Goal: Task Accomplishment & Management: Use online tool/utility

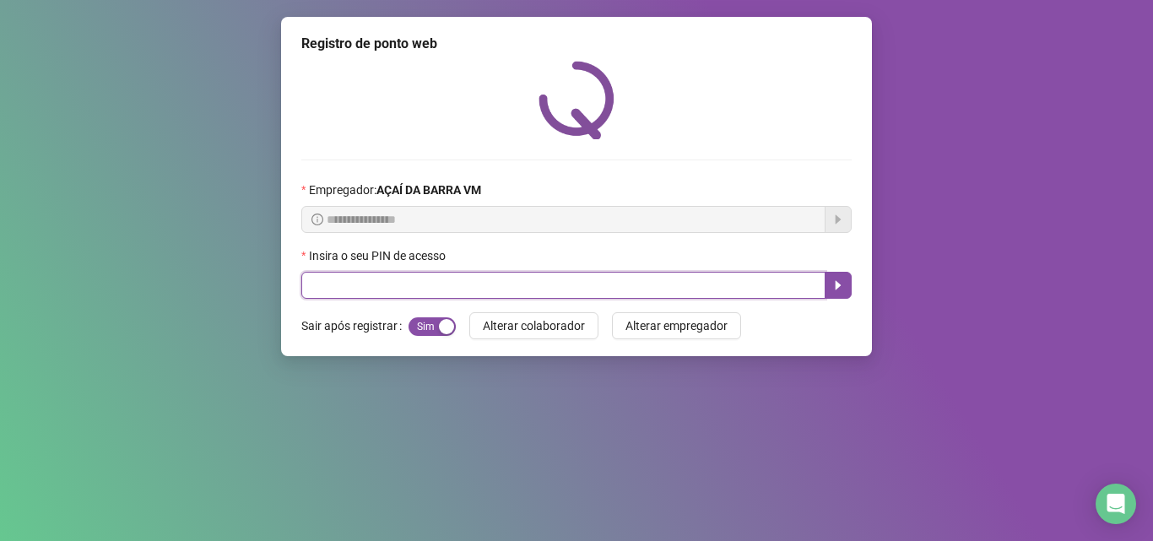
click at [353, 296] on input "text" at bounding box center [563, 285] width 524 height 27
type input "*****"
click at [843, 287] on button "button" at bounding box center [838, 285] width 27 height 27
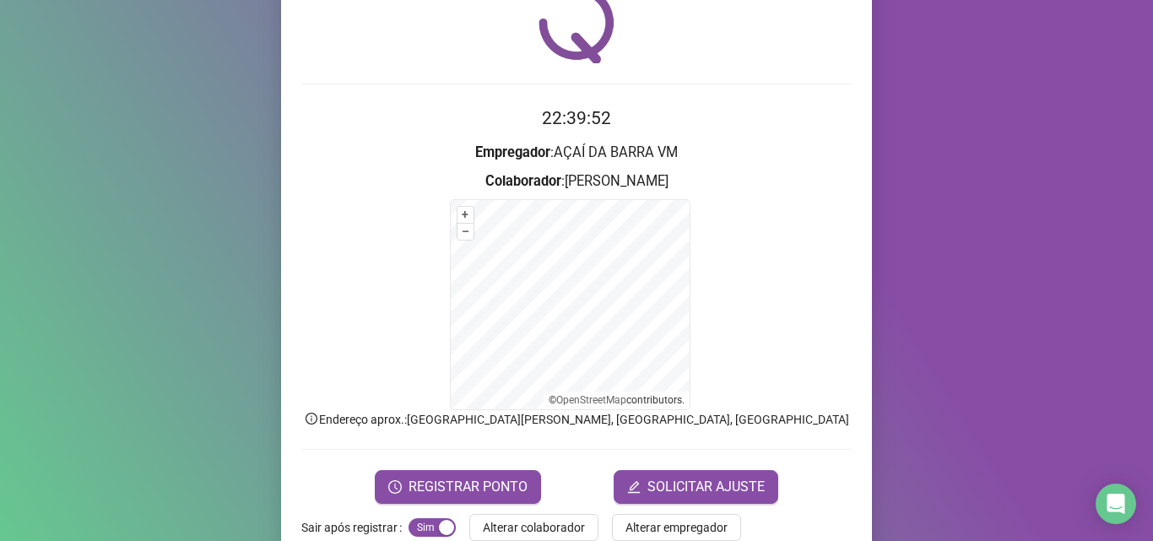
scroll to position [112, 0]
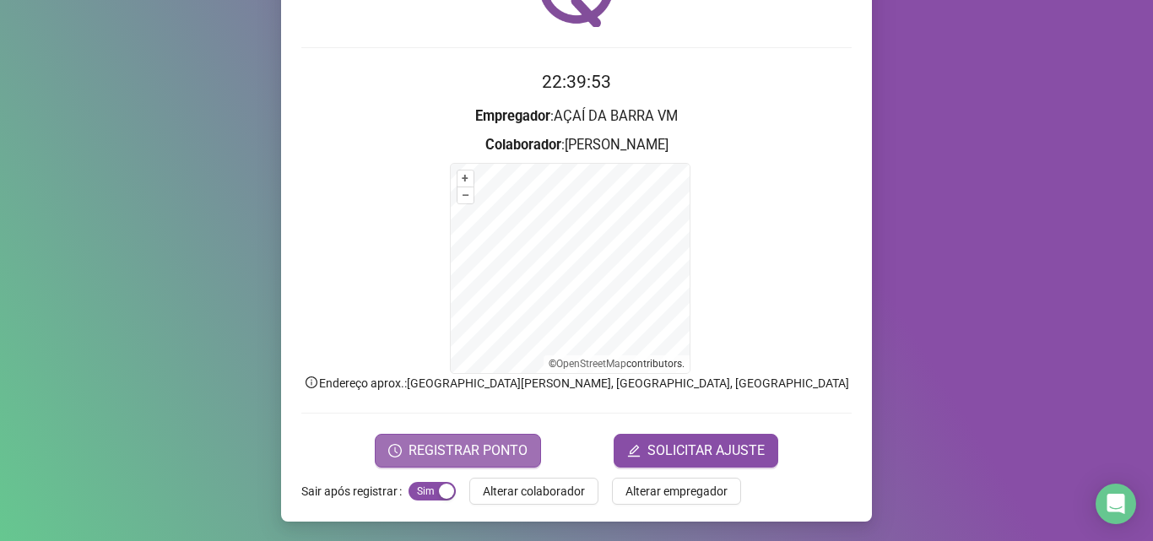
click at [495, 446] on span "REGISTRAR PONTO" at bounding box center [468, 451] width 119 height 20
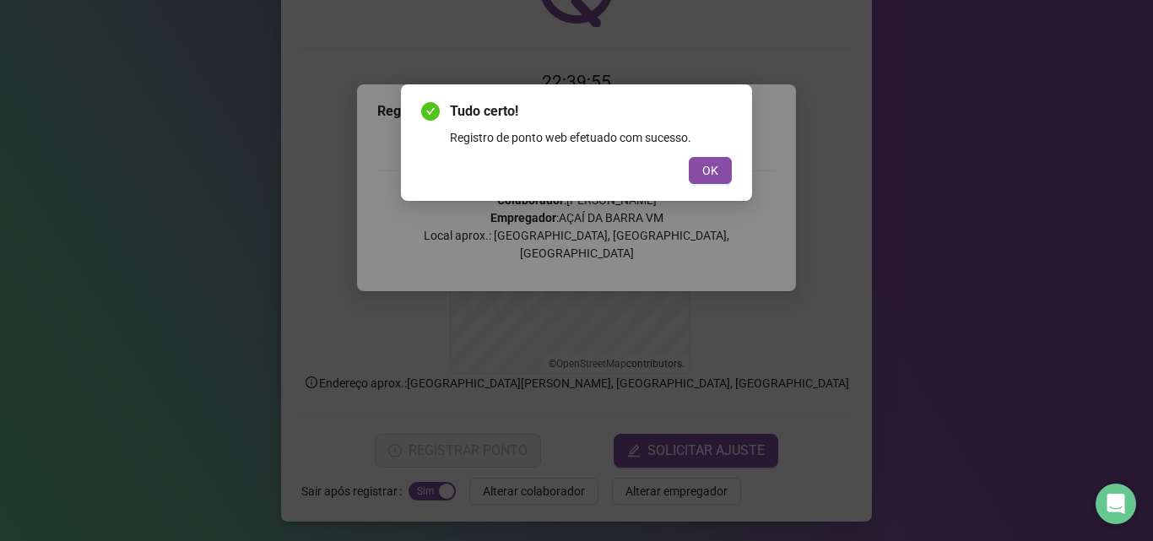
drag, startPoint x: 700, startPoint y: 162, endPoint x: 686, endPoint y: 155, distance: 15.1
click at [696, 161] on button "OK" at bounding box center [710, 170] width 43 height 27
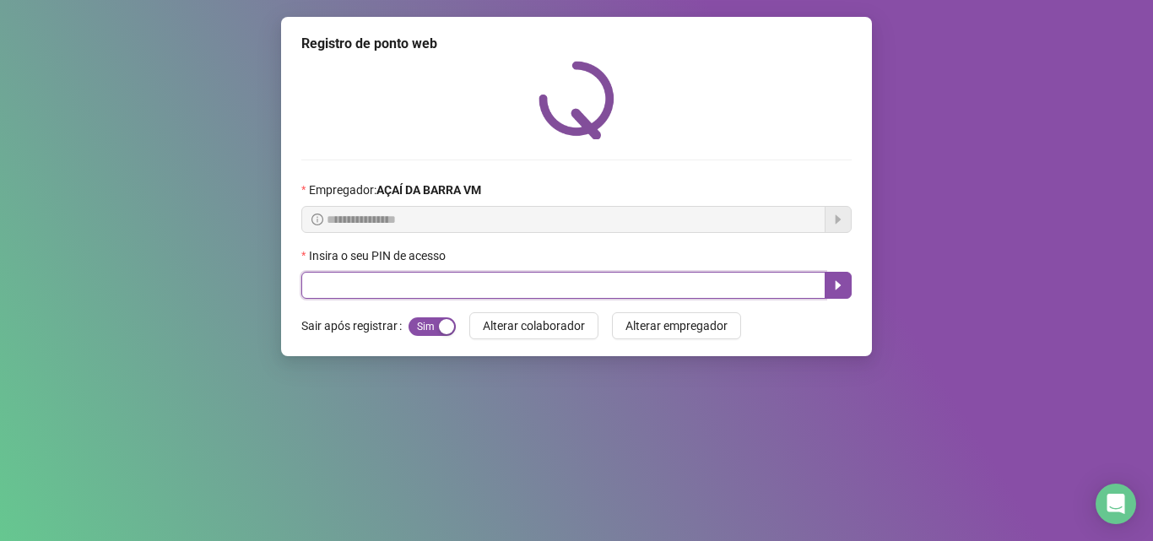
click at [518, 279] on input "text" at bounding box center [563, 285] width 524 height 27
type input "*****"
click at [839, 296] on button "button" at bounding box center [838, 285] width 27 height 27
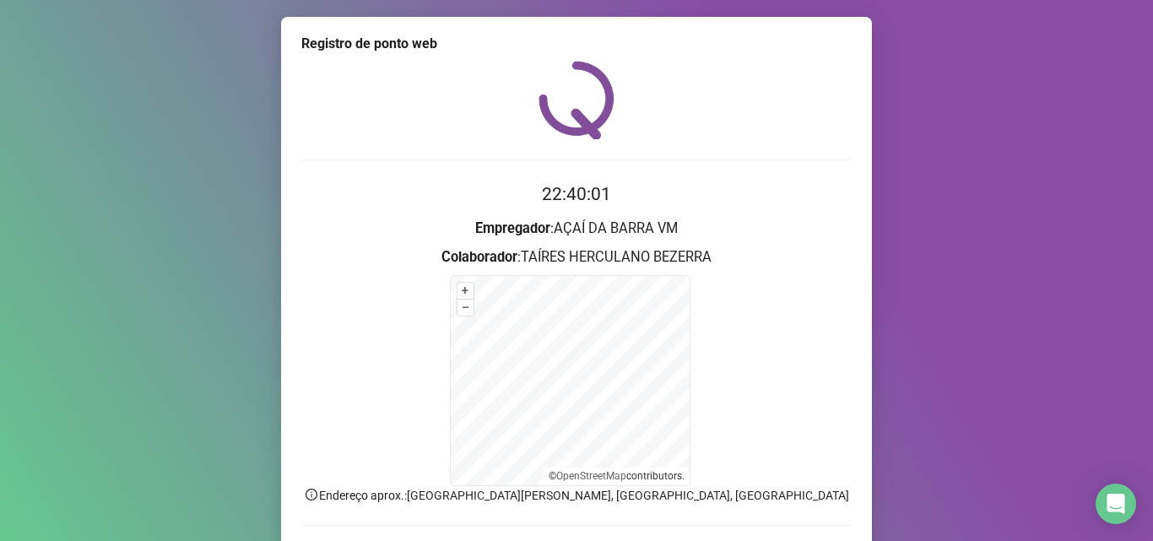
scroll to position [113, 0]
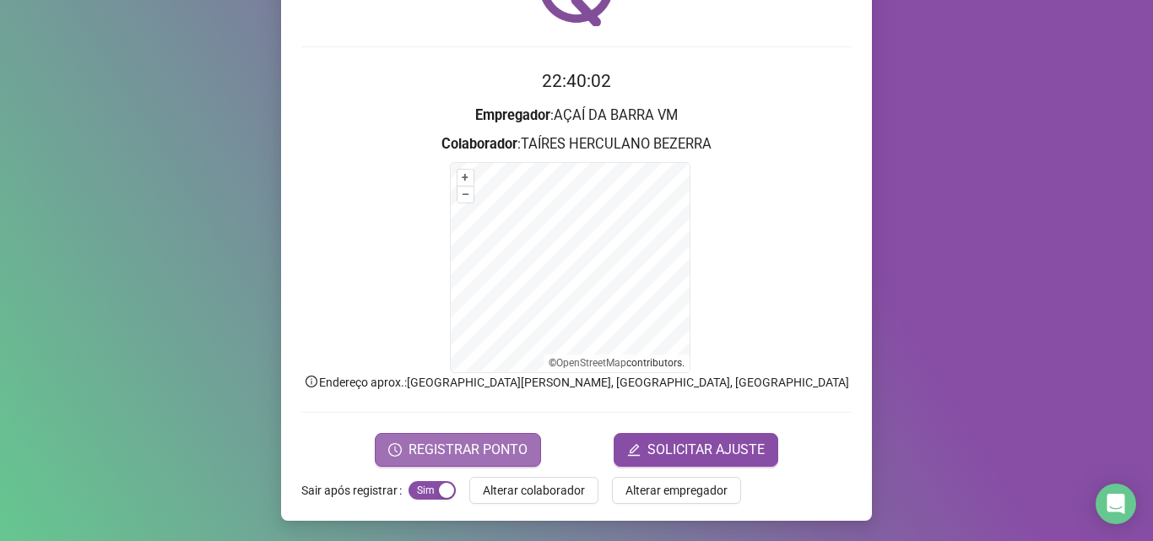
click at [506, 446] on span "REGISTRAR PONTO" at bounding box center [468, 450] width 119 height 20
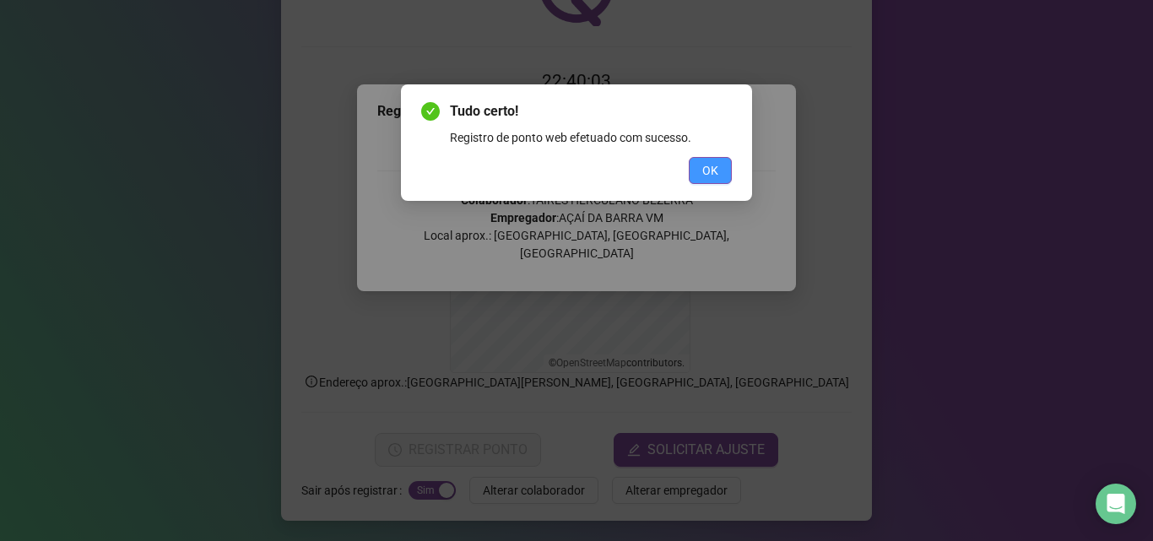
click at [698, 172] on button "OK" at bounding box center [710, 170] width 43 height 27
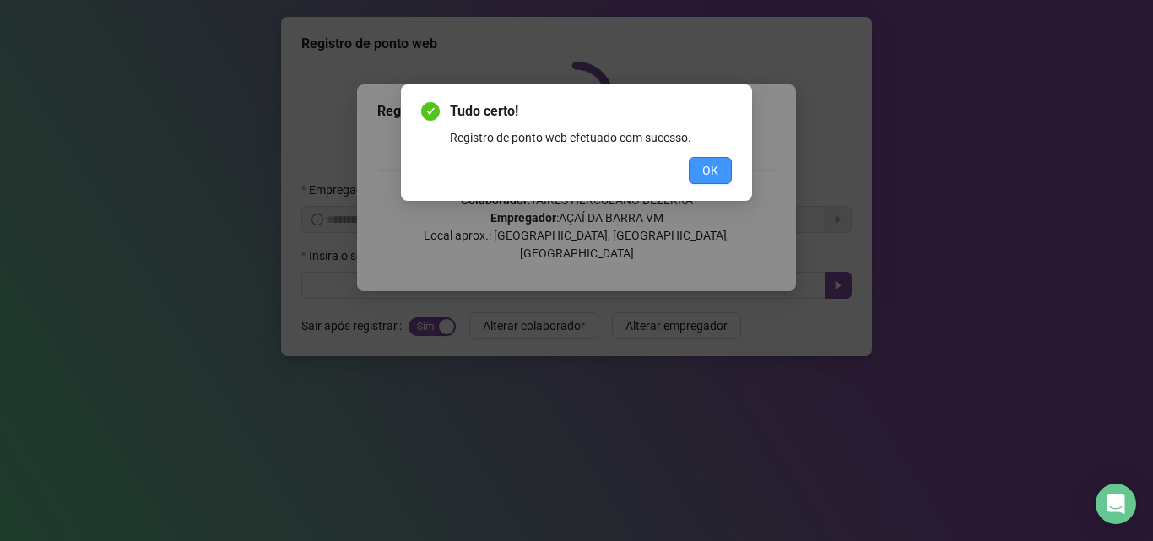
scroll to position [0, 0]
